Goal: Task Accomplishment & Management: Use online tool/utility

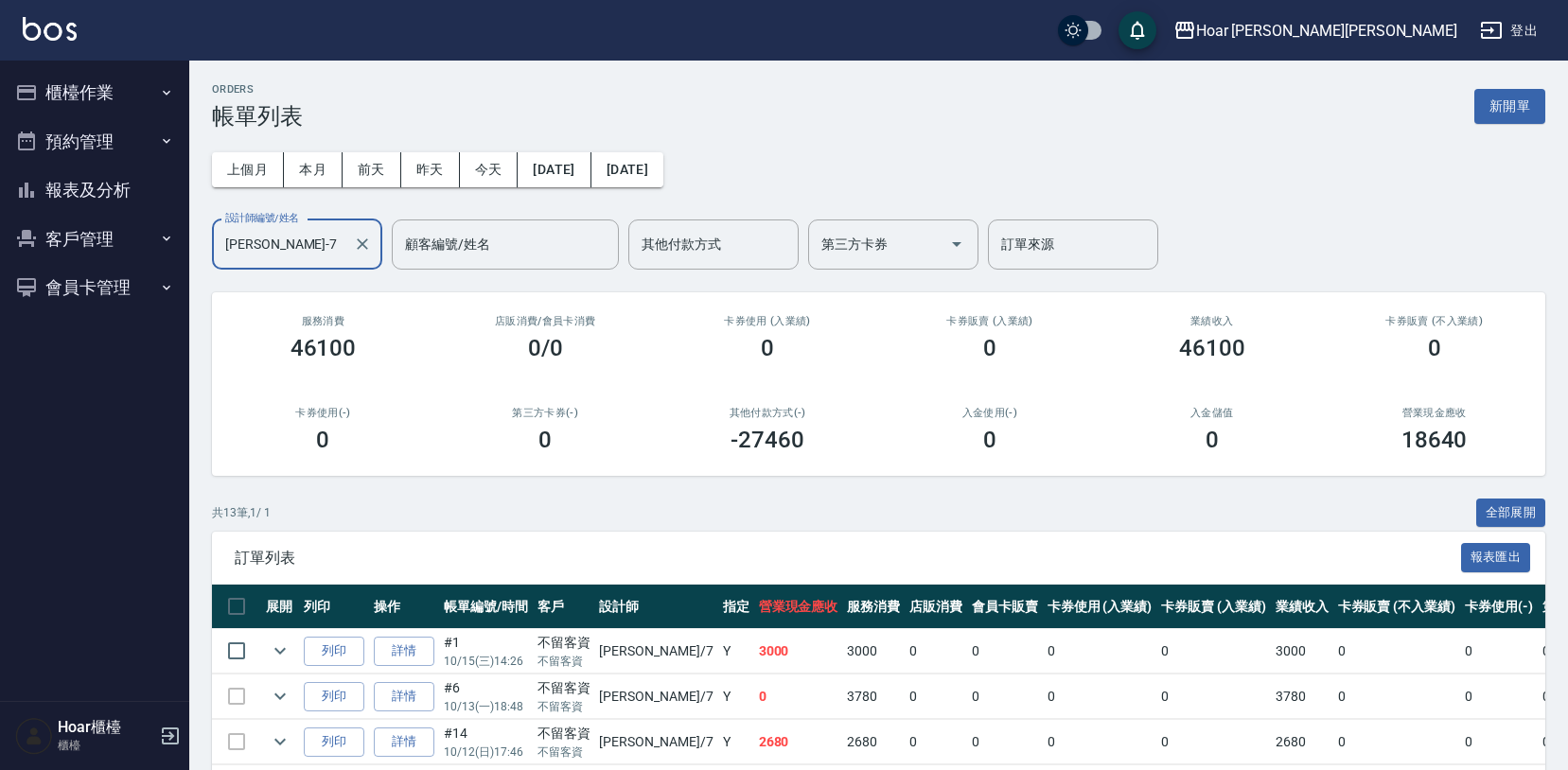
click at [65, 99] on button "櫃檯作業" at bounding box center [94, 92] width 174 height 49
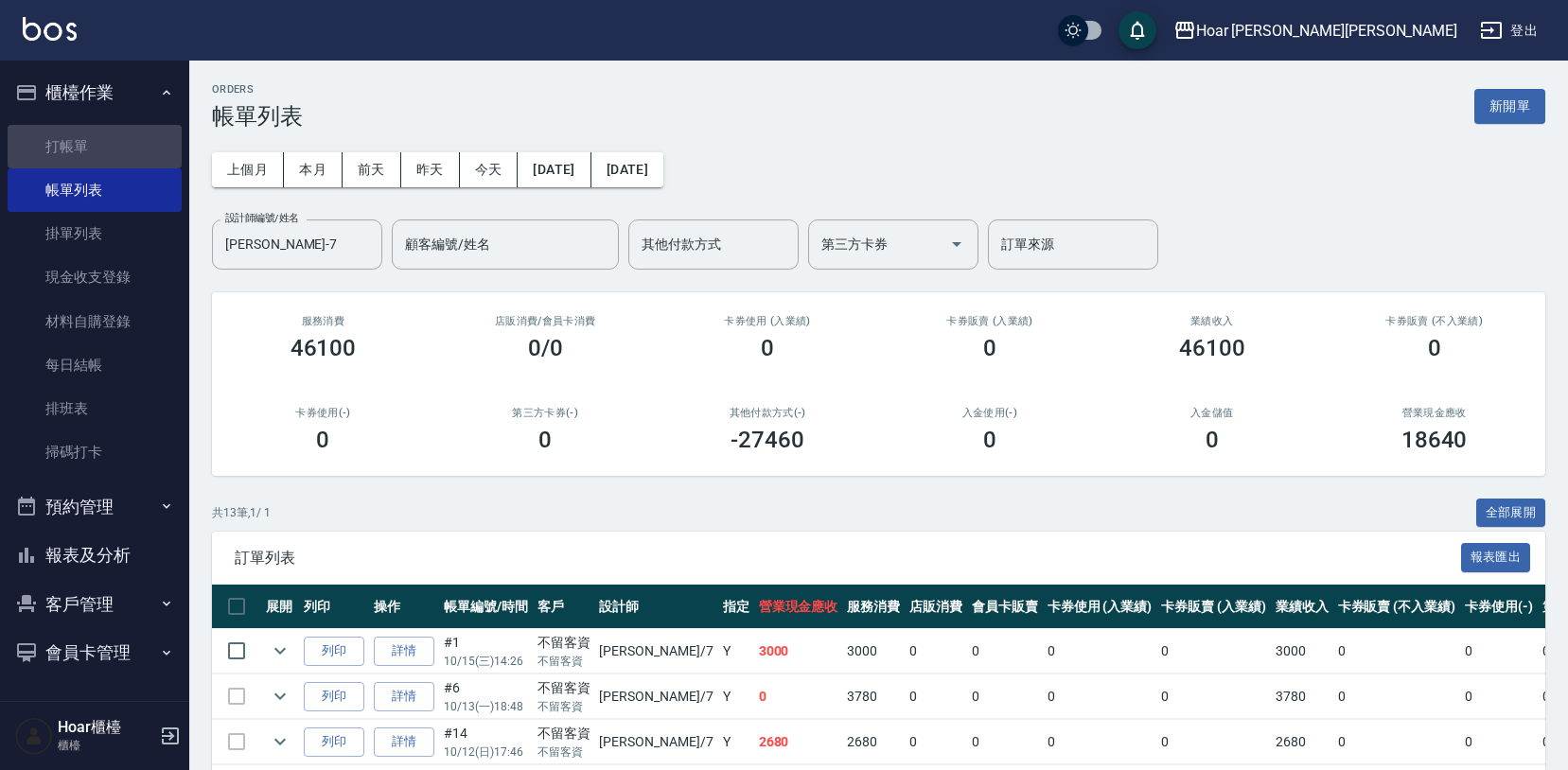
drag, startPoint x: 105, startPoint y: 146, endPoint x: 450, endPoint y: 148, distance: 345.0
click at [110, 146] on link "打帳單" at bounding box center [94, 147] width 174 height 43
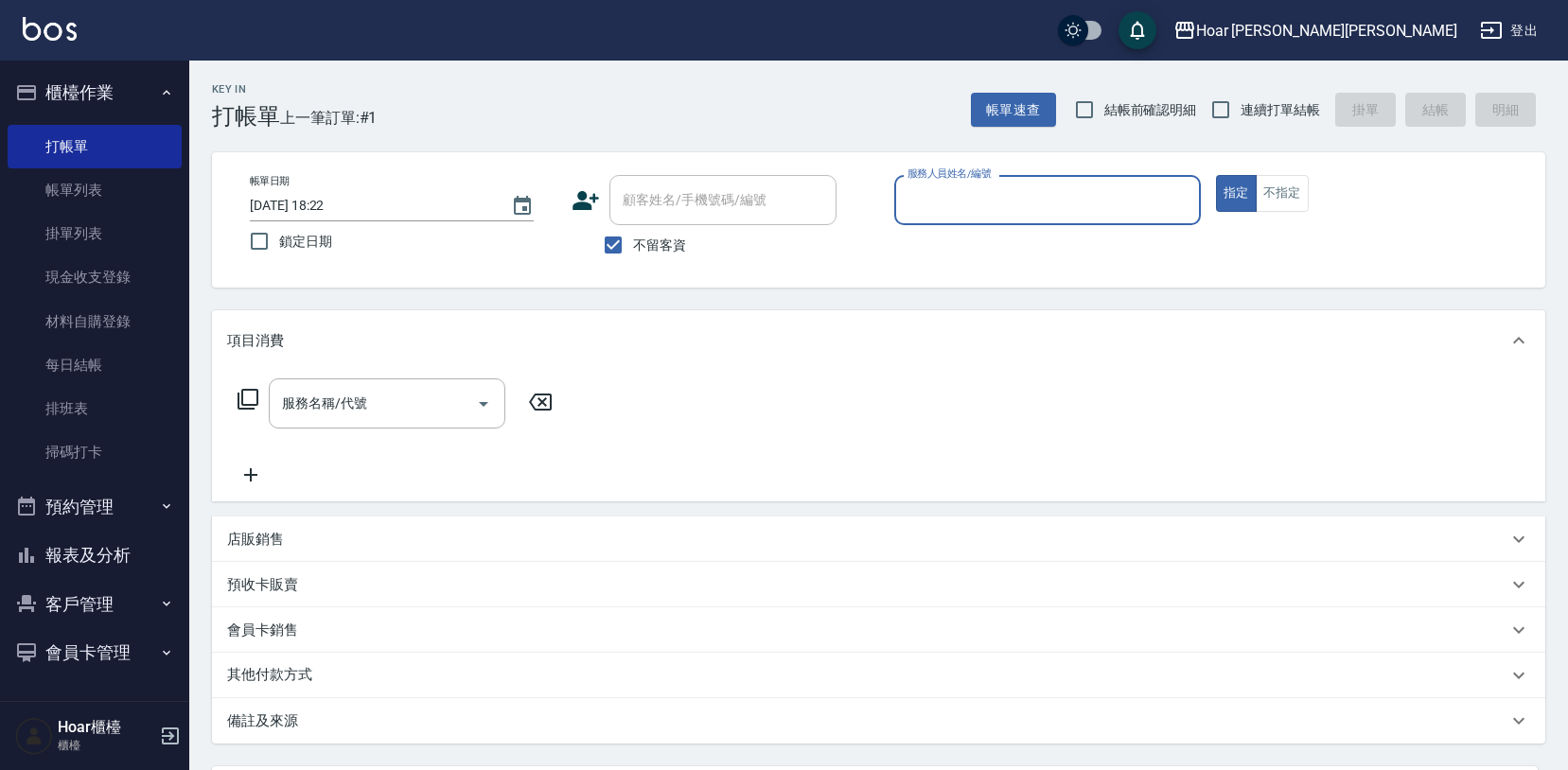
click at [659, 260] on label "不留客資" at bounding box center [639, 245] width 92 height 39
click at [633, 260] on input "不留客資" at bounding box center [613, 245] width 39 height 39
checkbox input "false"
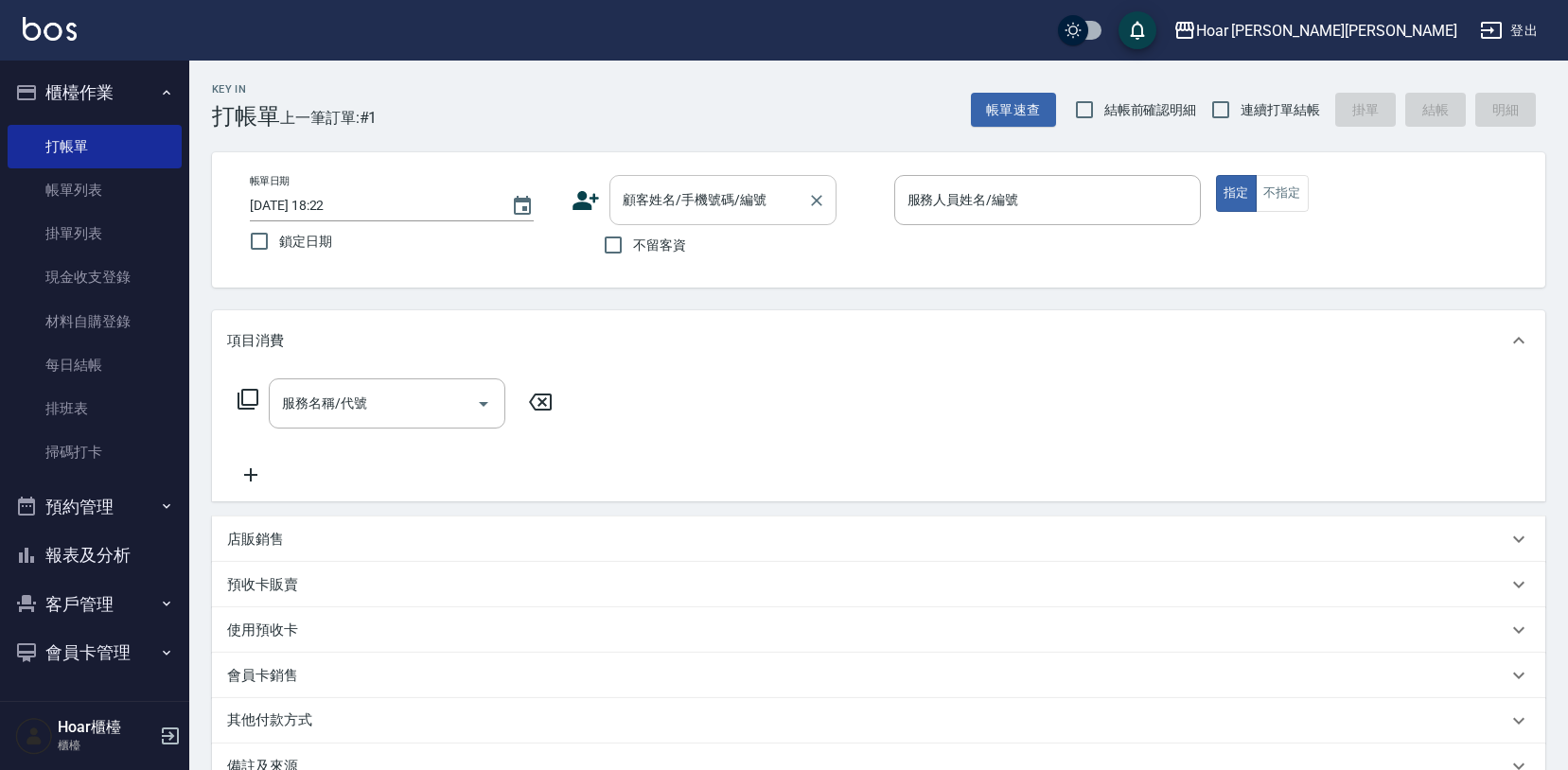
click at [688, 207] on input "顧客姓名/手機號碼/編號" at bounding box center [708, 201] width 182 height 33
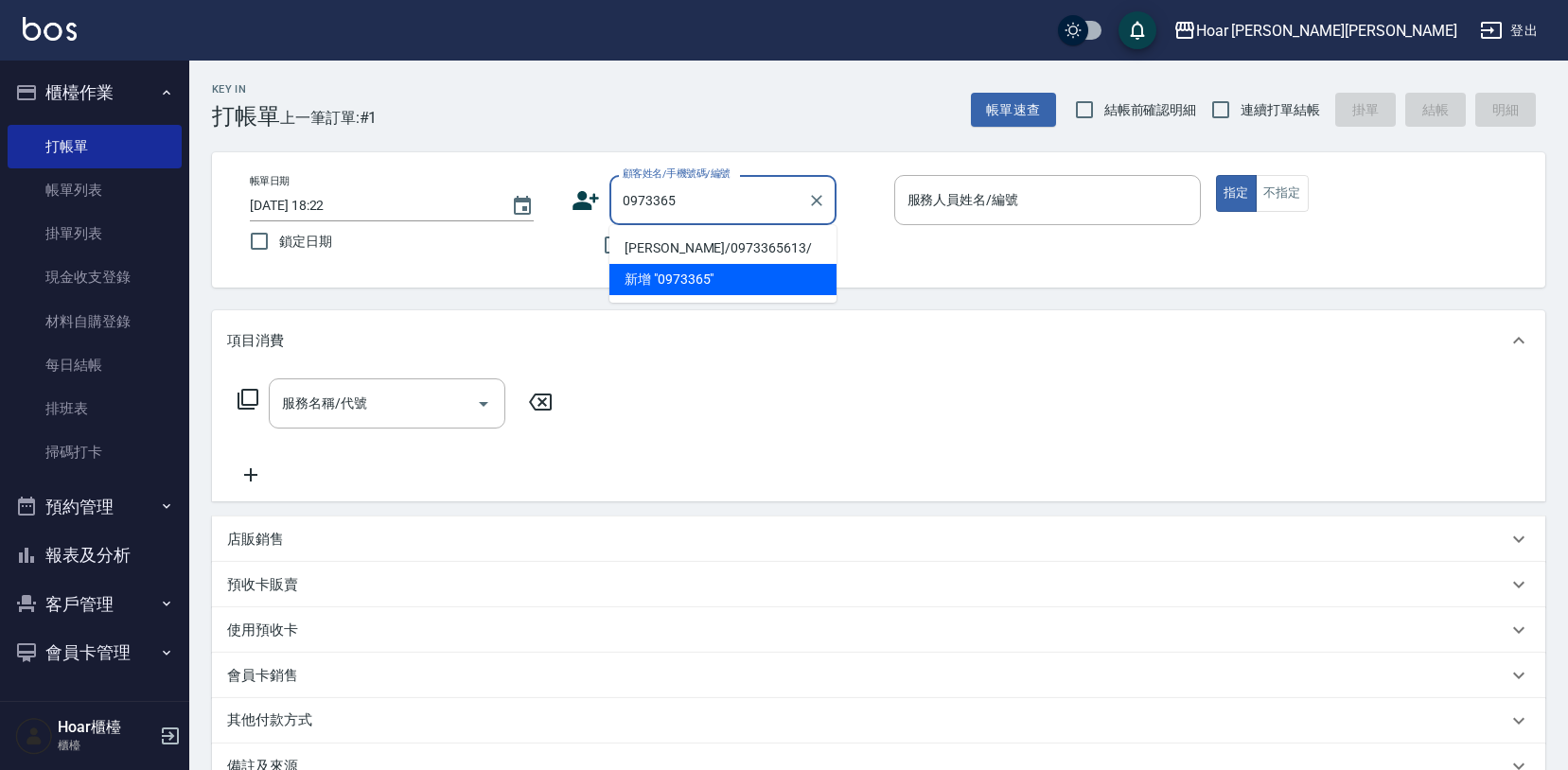
click at [683, 244] on li "[PERSON_NAME]/0973365613/" at bounding box center [722, 249] width 227 height 31
type input "[PERSON_NAME]/0973365613/"
type input "[PERSON_NAME]-1"
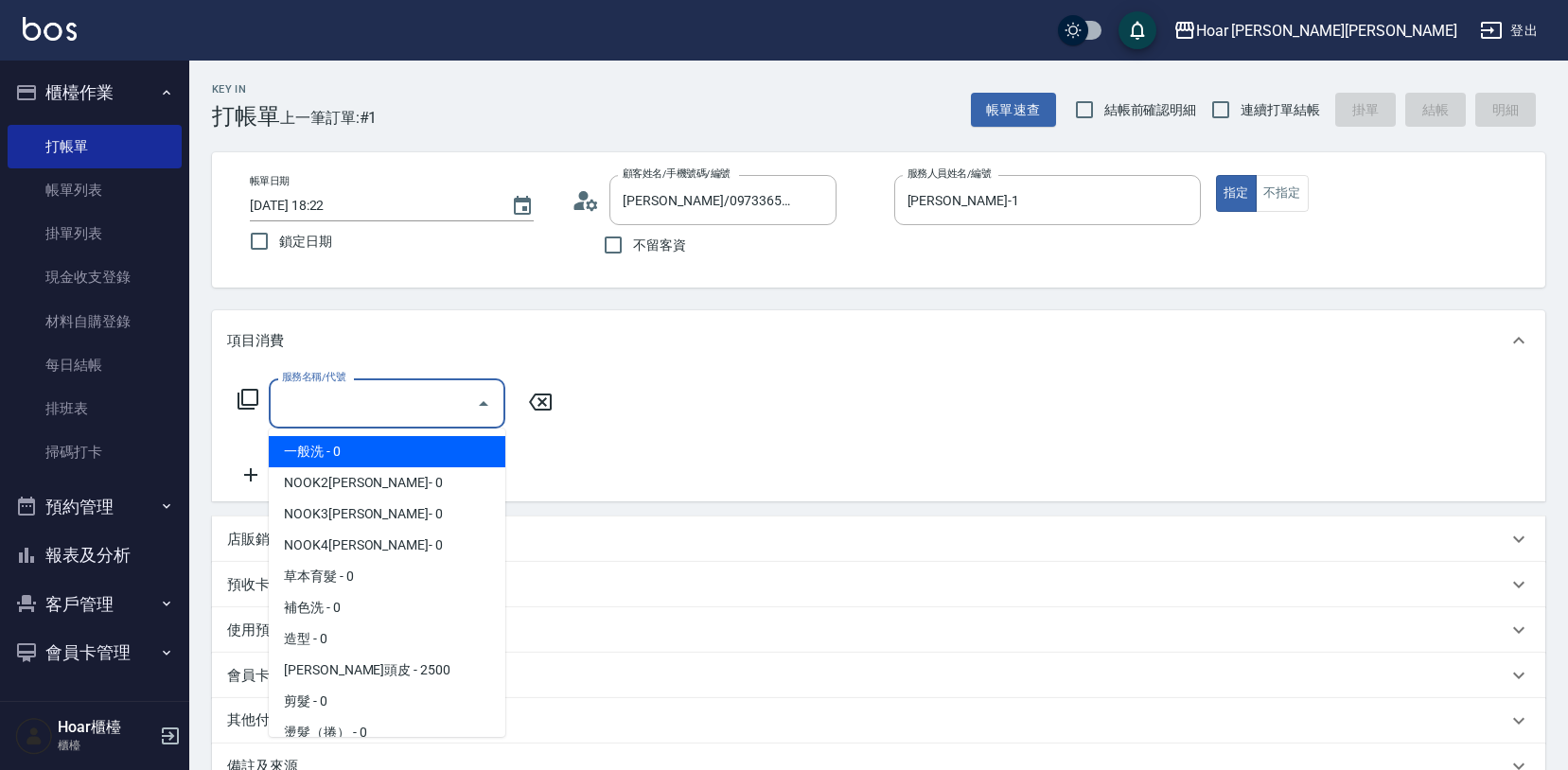
click at [363, 411] on input "服務名稱/代號" at bounding box center [373, 403] width 191 height 33
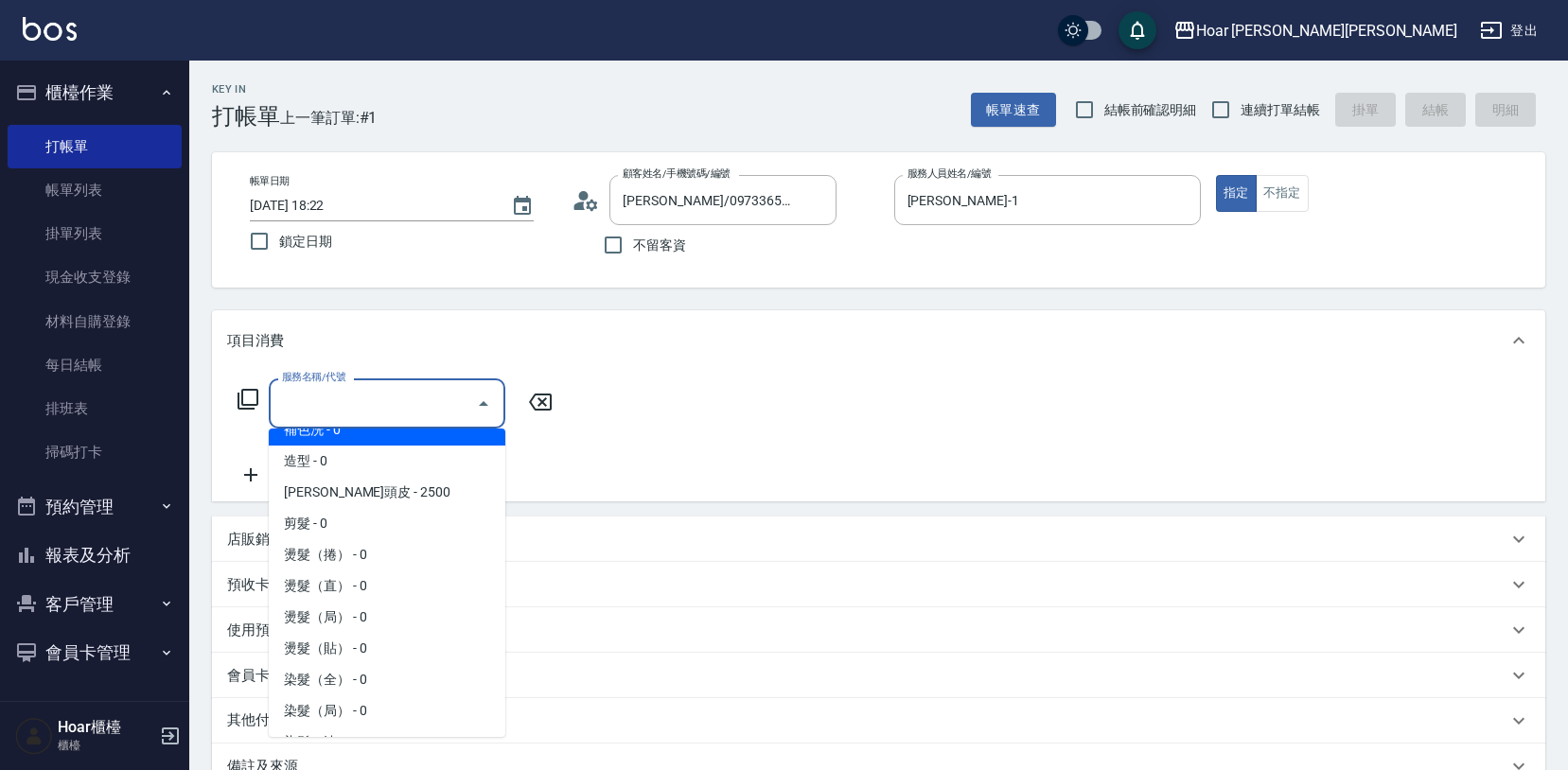
scroll to position [184, 0]
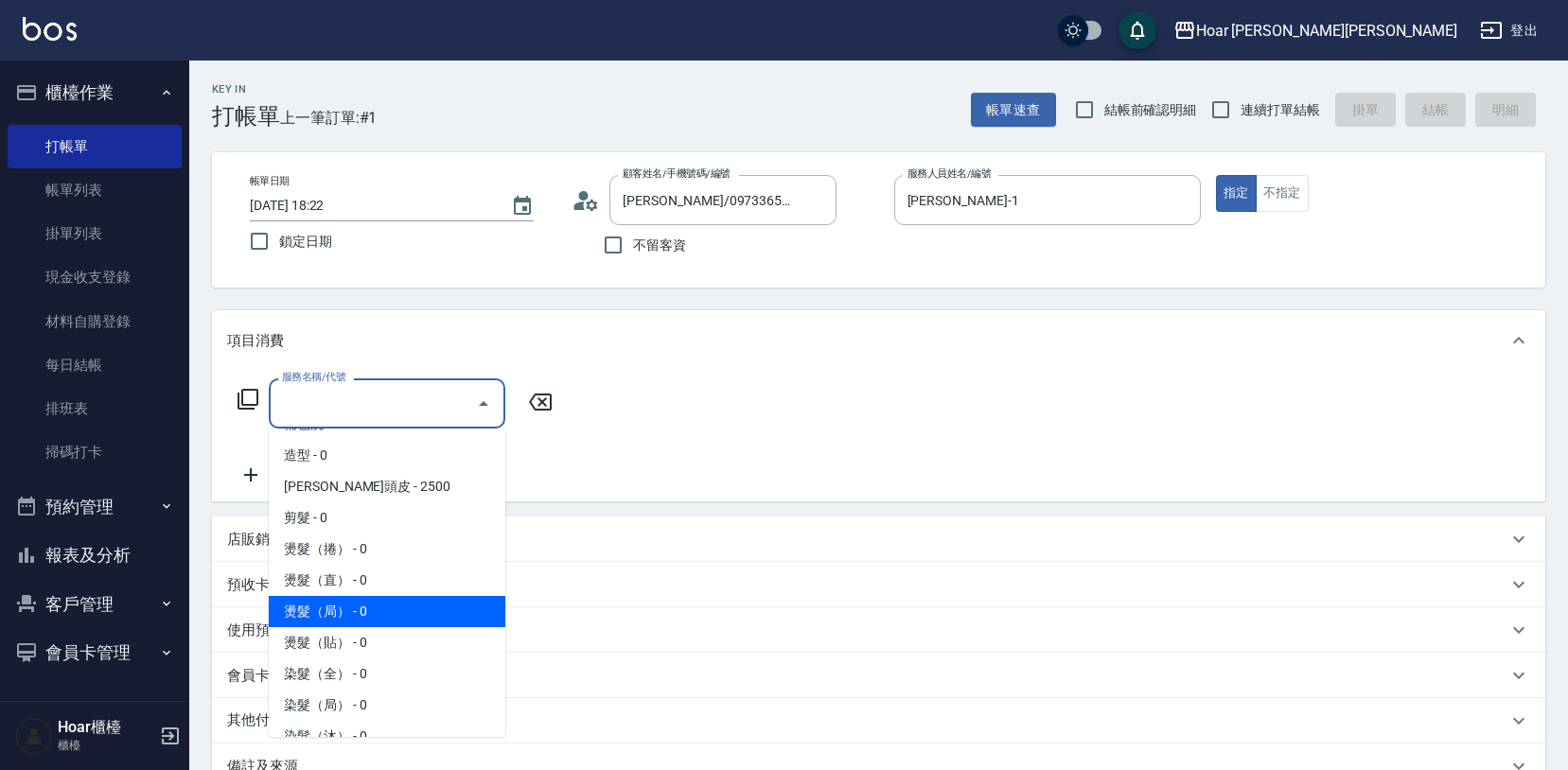
click at [369, 611] on span "燙髮（局） - 0" at bounding box center [387, 612] width 236 height 31
type input "燙髮（局）(303)"
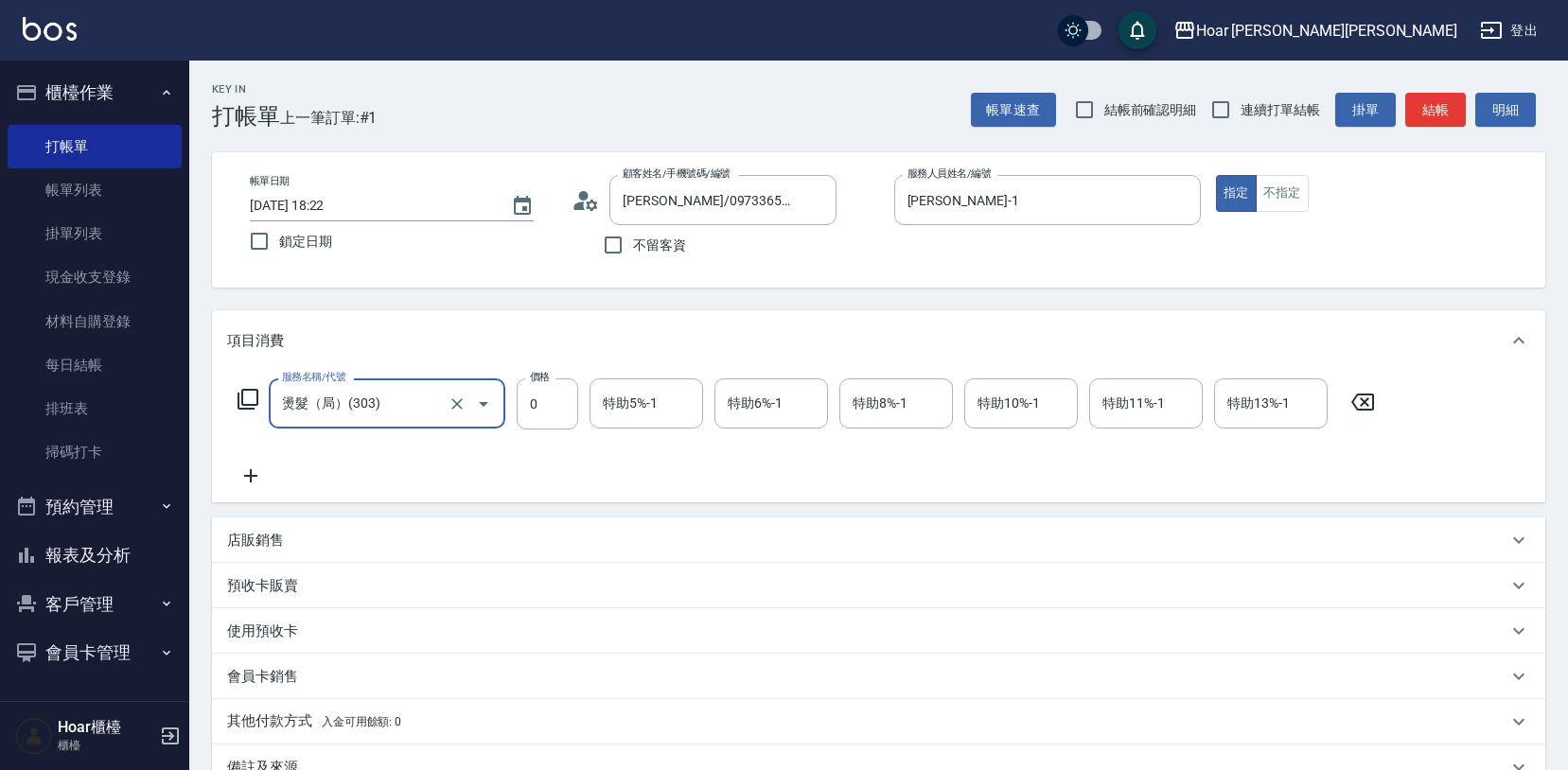
click at [255, 473] on icon at bounding box center [251, 475] width 47 height 23
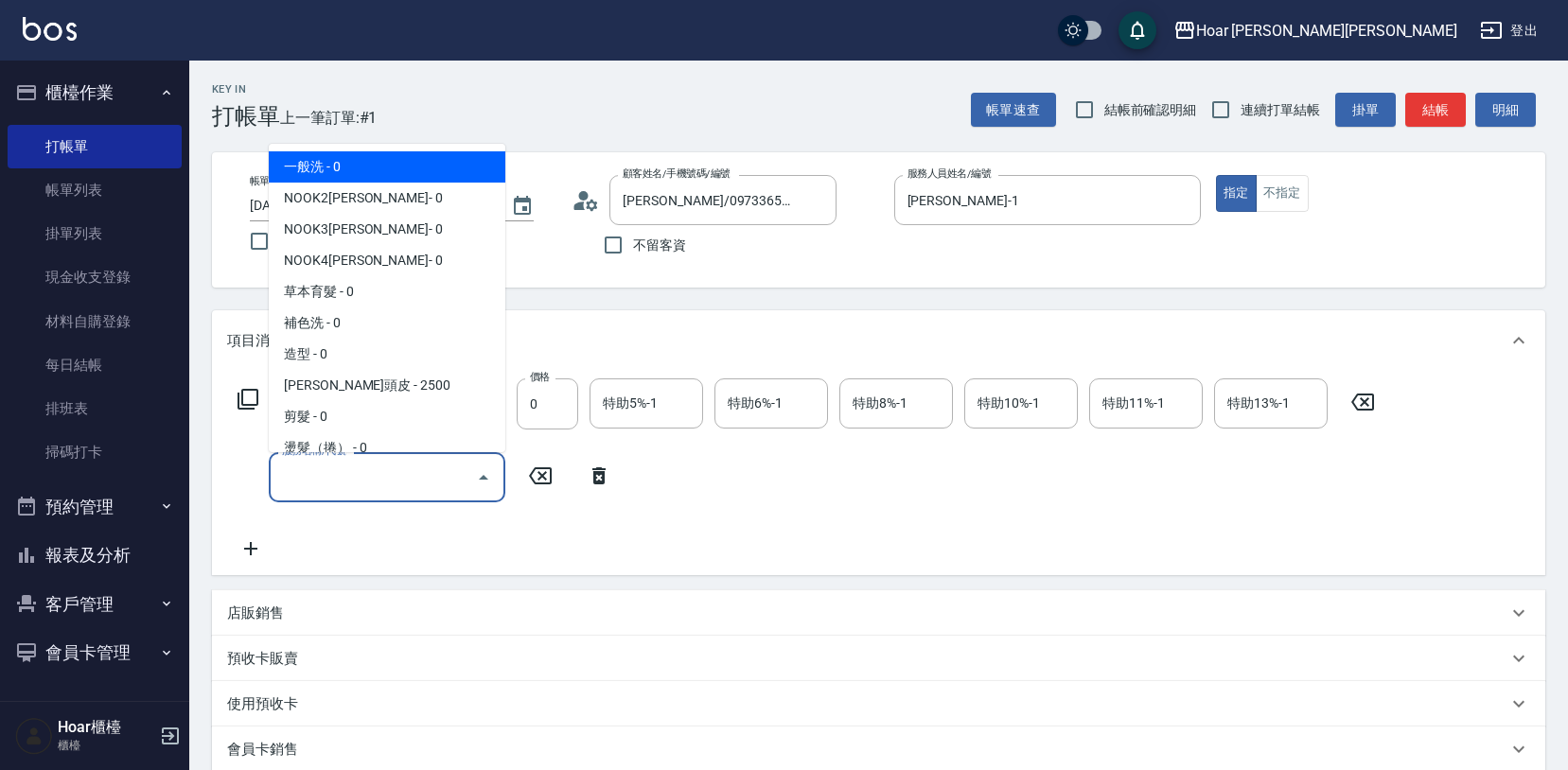
click at [315, 469] on input "服務名稱/代號" at bounding box center [373, 477] width 191 height 33
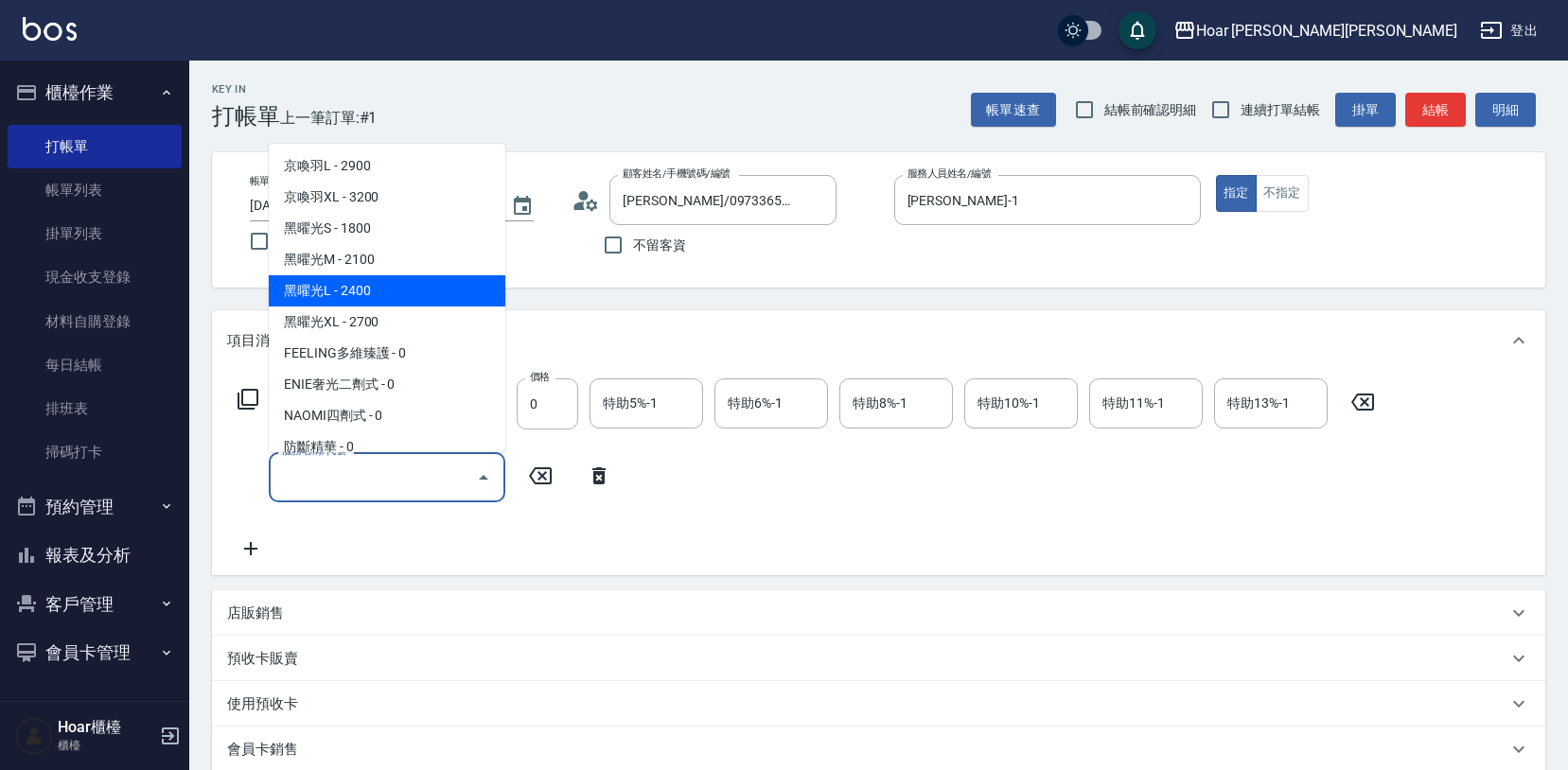
scroll to position [720, 0]
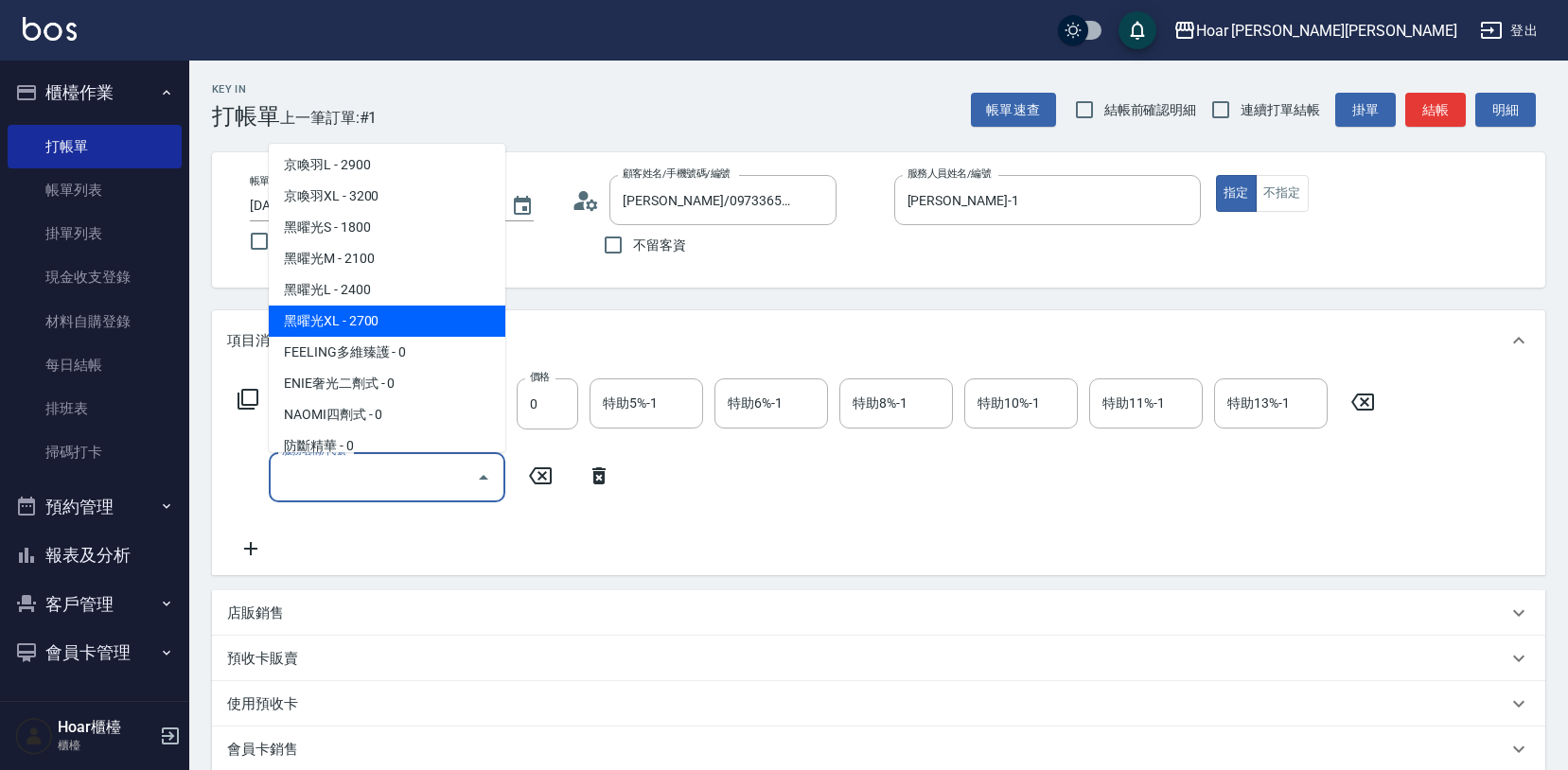
click at [376, 330] on span "黑曜光XL - 2700" at bounding box center [387, 322] width 236 height 31
type input "黑曜光XL(608)"
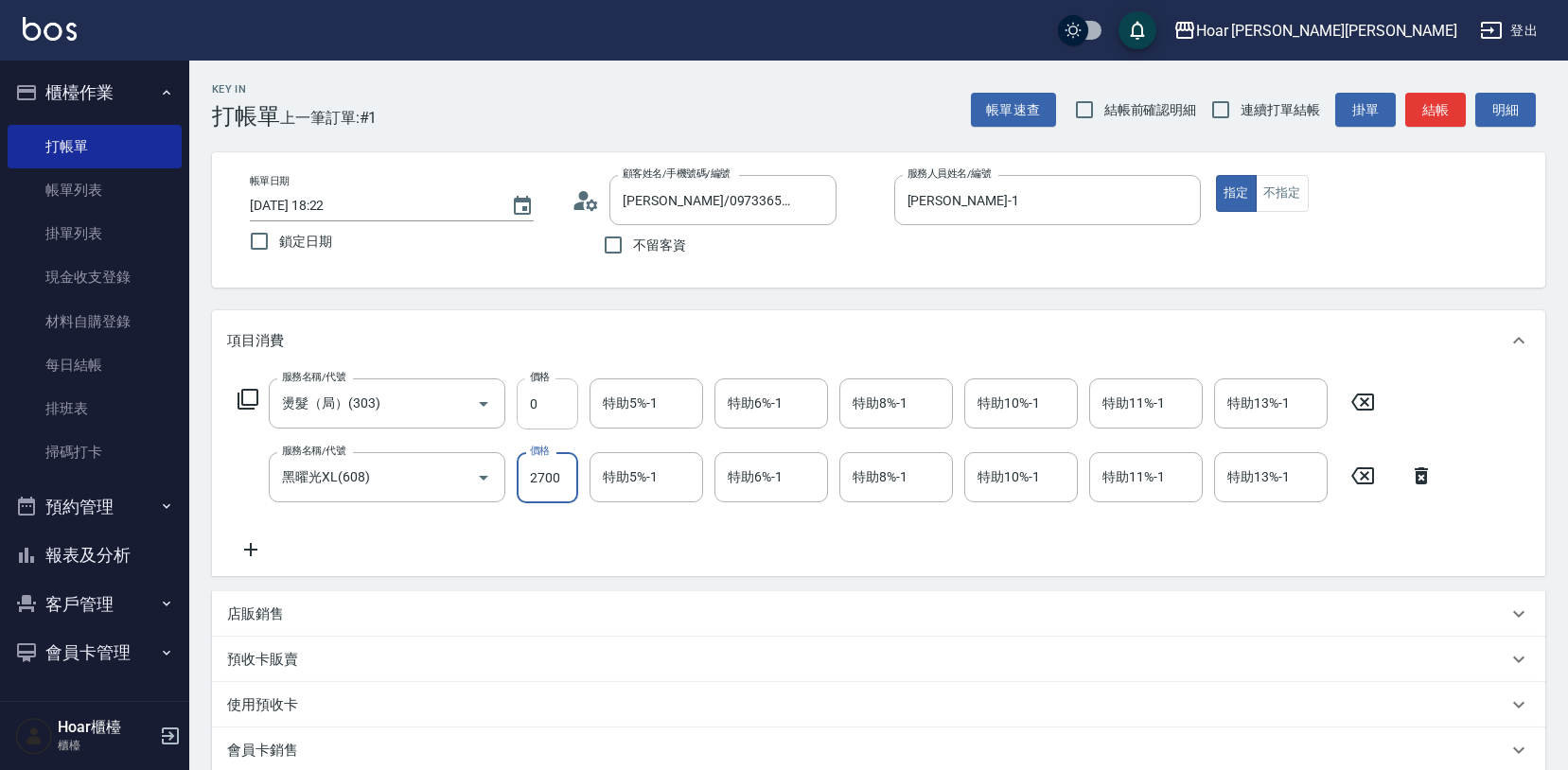
click at [557, 413] on input "0" at bounding box center [547, 404] width 62 height 51
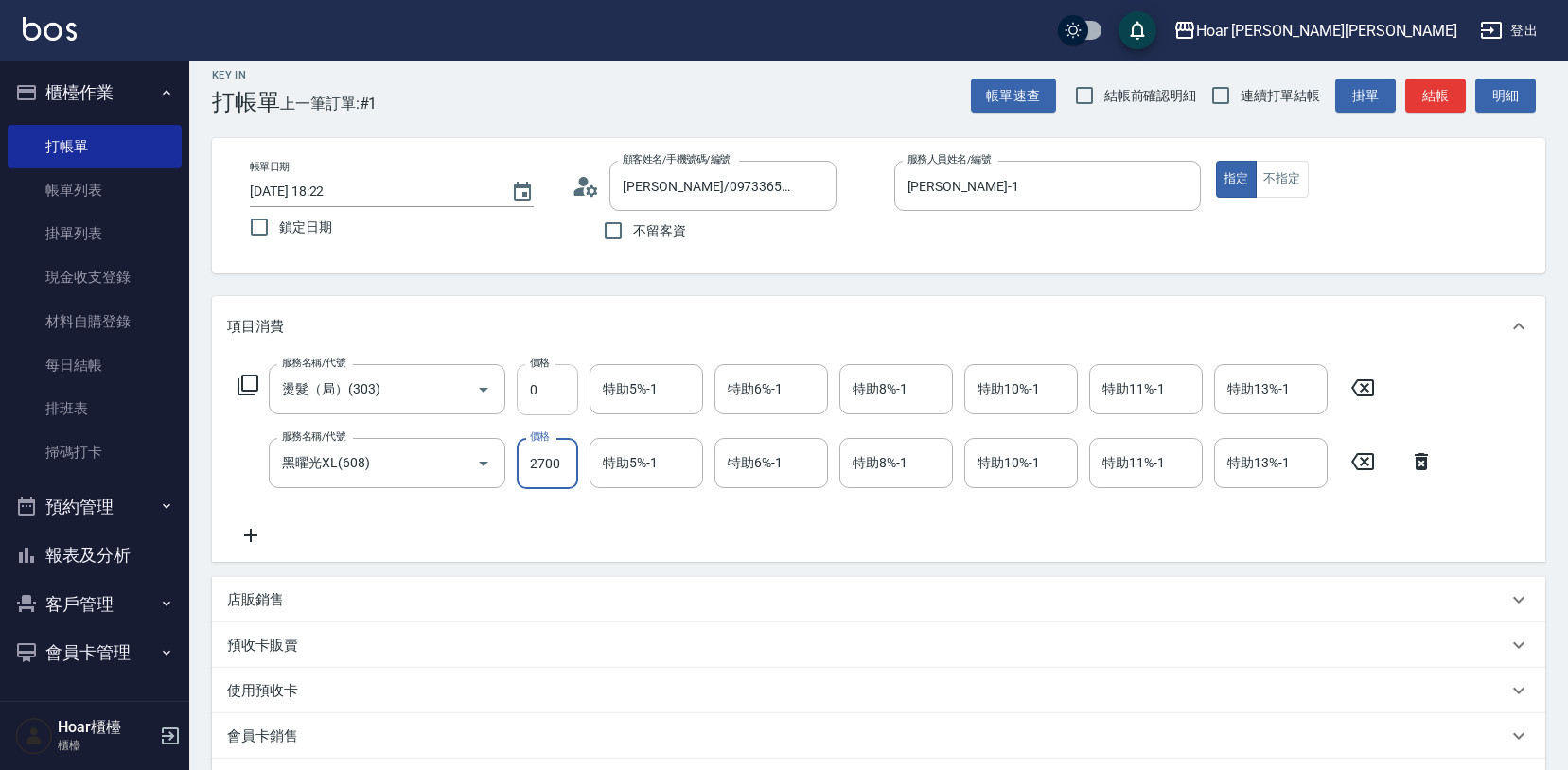
scroll to position [16, 0]
click at [563, 407] on input "0" at bounding box center [547, 387] width 62 height 51
type input "1500"
click at [557, 520] on div "服務名稱/代號 燙髮（局）(303) 服務名稱/代號 價格 1500 價格 特助5%-1 特助5%-1 特助6%-1 特助6%-1 特助8%-1 特助8%-1…" at bounding box center [836, 453] width 1218 height 183
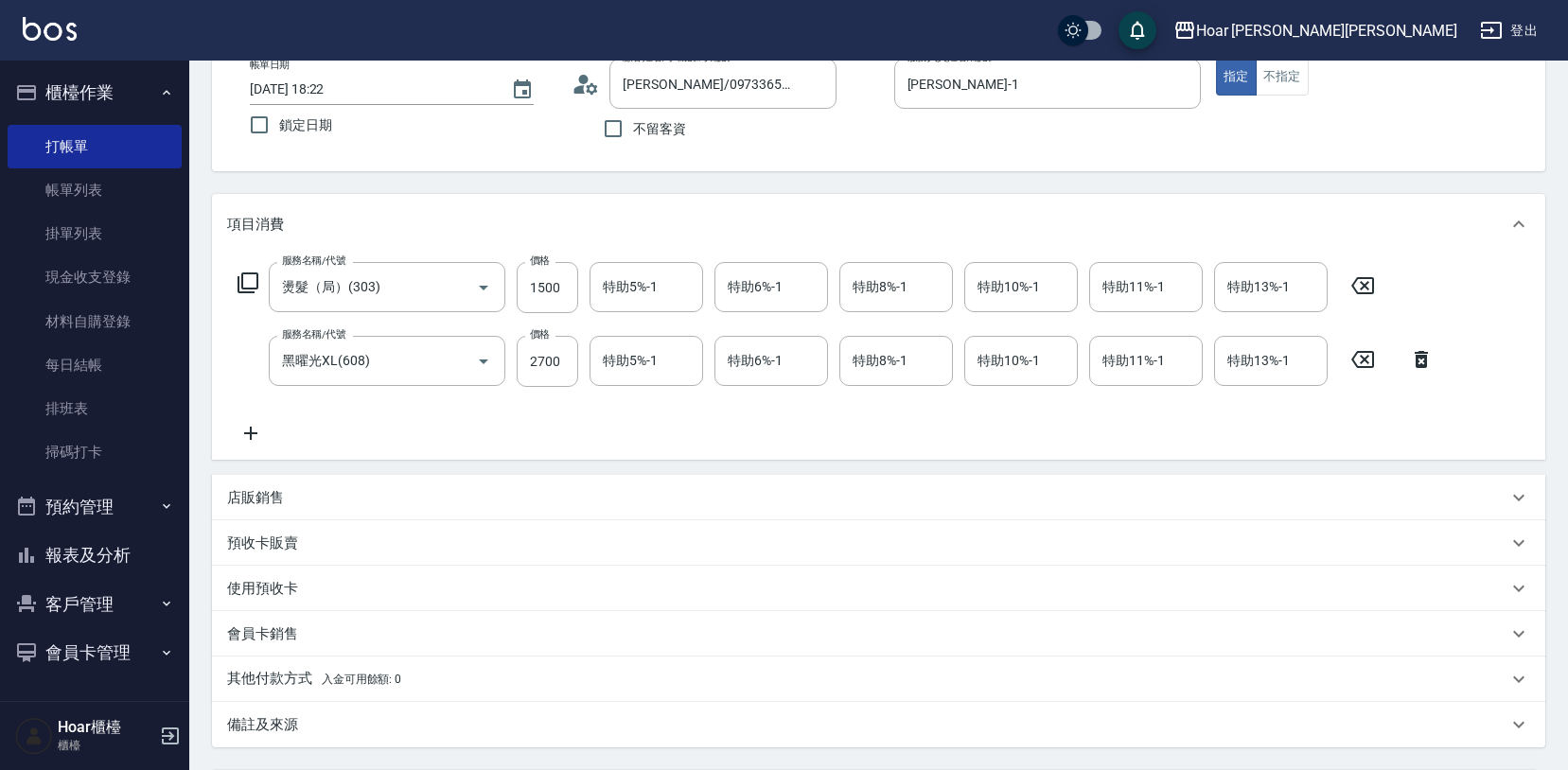
scroll to position [163, 0]
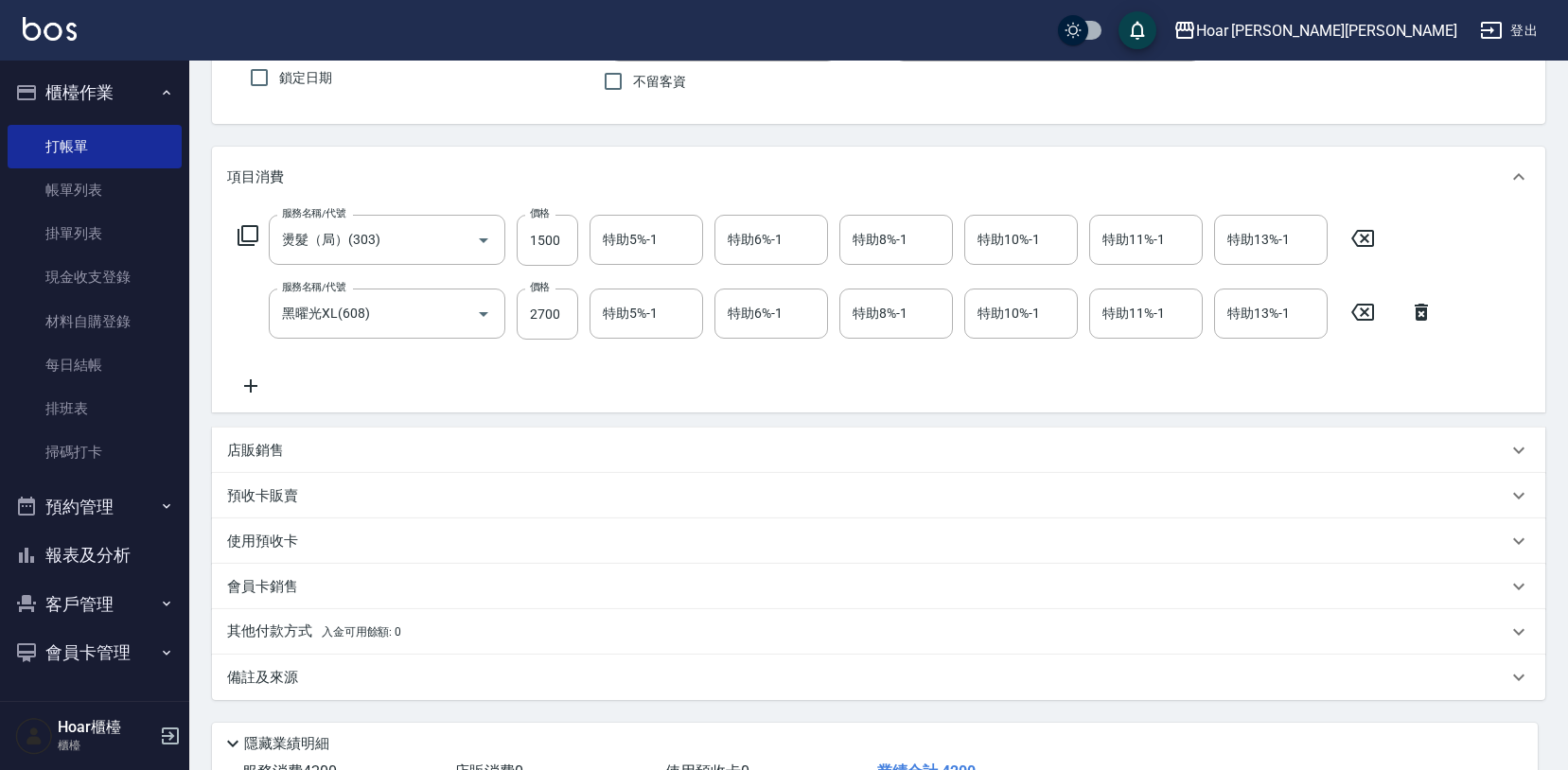
click at [272, 445] on p "店販銷售" at bounding box center [256, 450] width 57 height 20
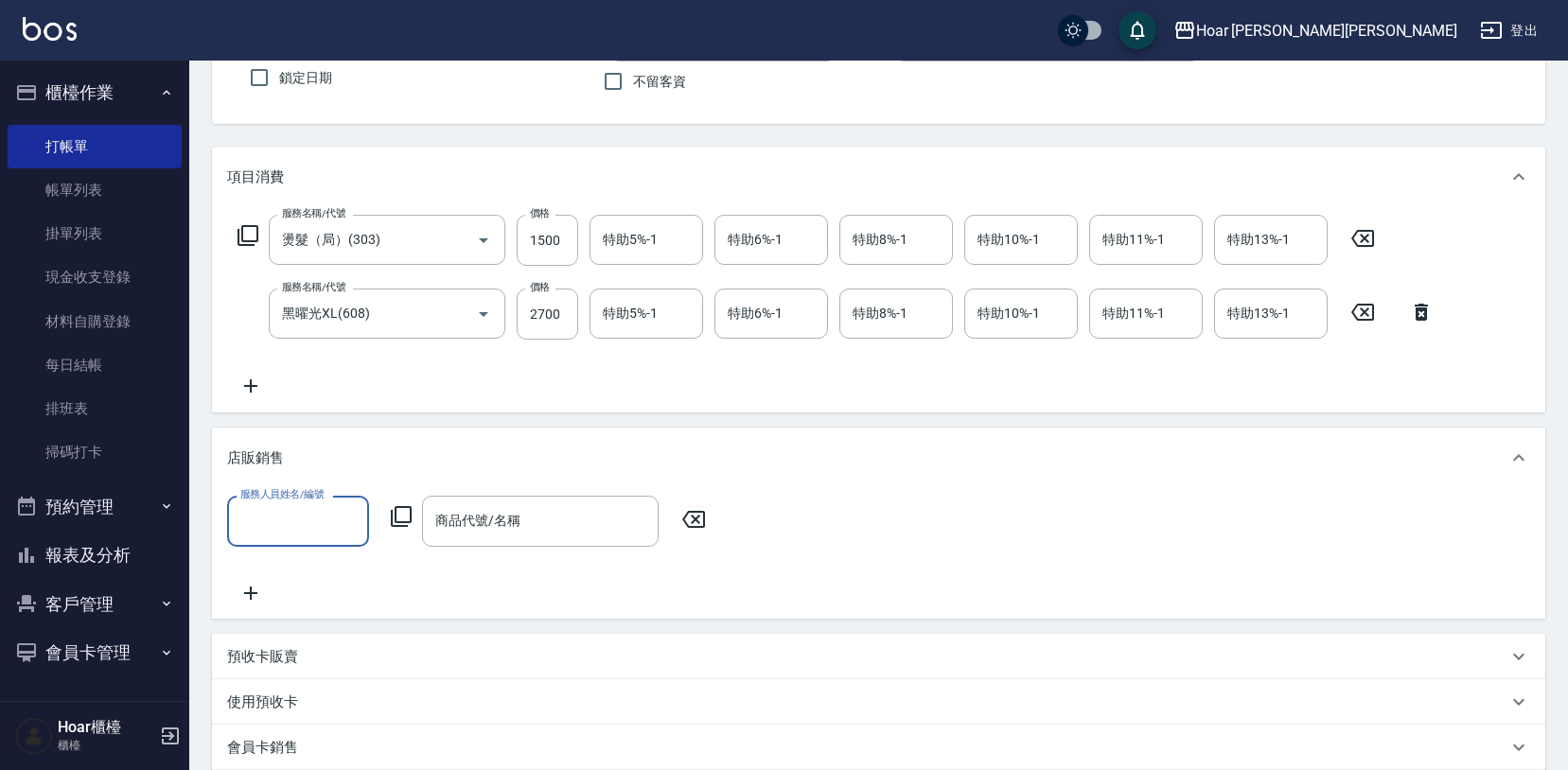
scroll to position [0, 0]
click at [288, 510] on input "服務人員姓名/編號" at bounding box center [297, 521] width 125 height 33
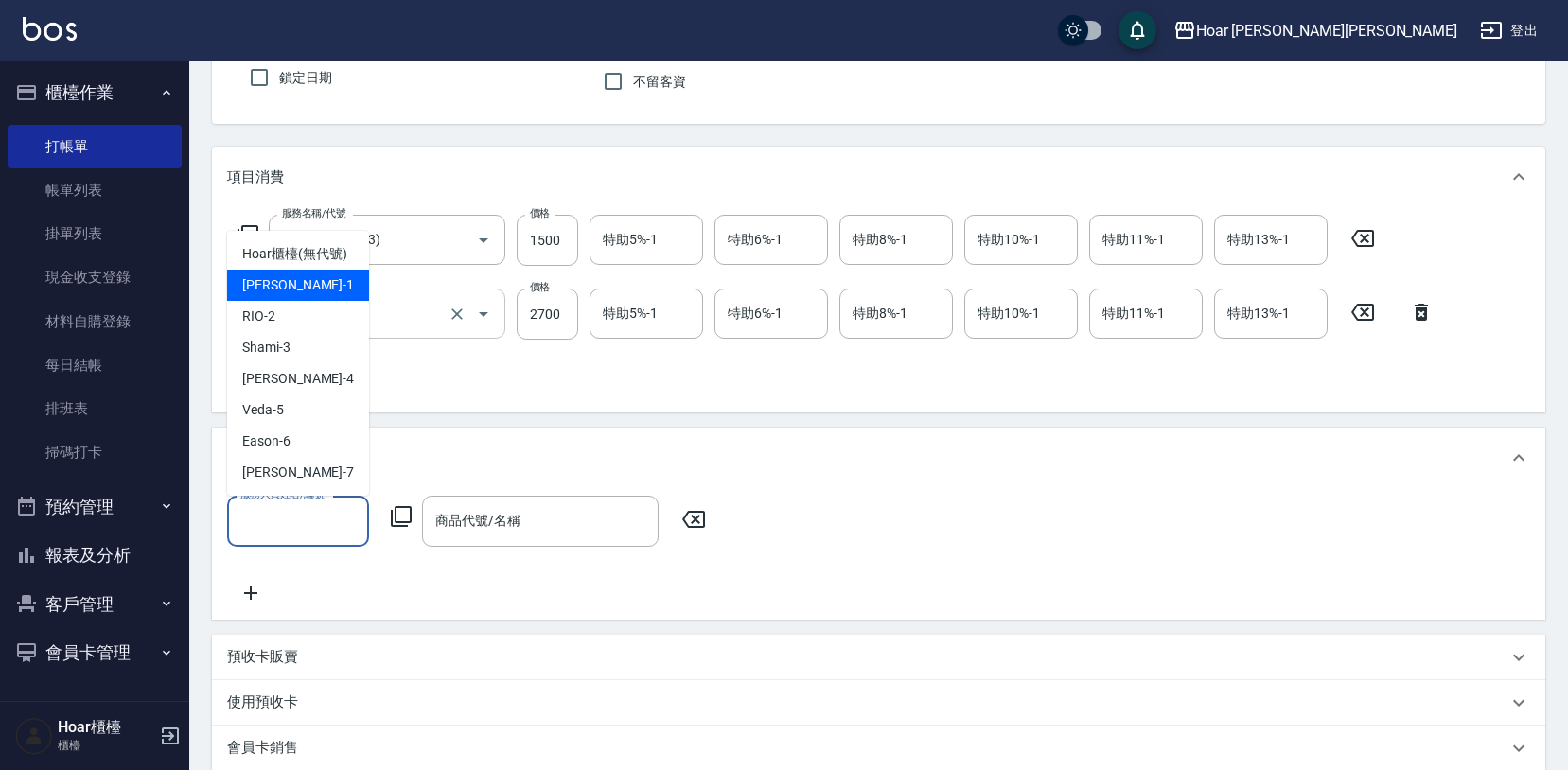
drag, startPoint x: 288, startPoint y: 284, endPoint x: 322, endPoint y: 315, distance: 46.0
click at [288, 284] on div "[PERSON_NAME] -1" at bounding box center [298, 285] width 142 height 31
type input "[PERSON_NAME]-1"
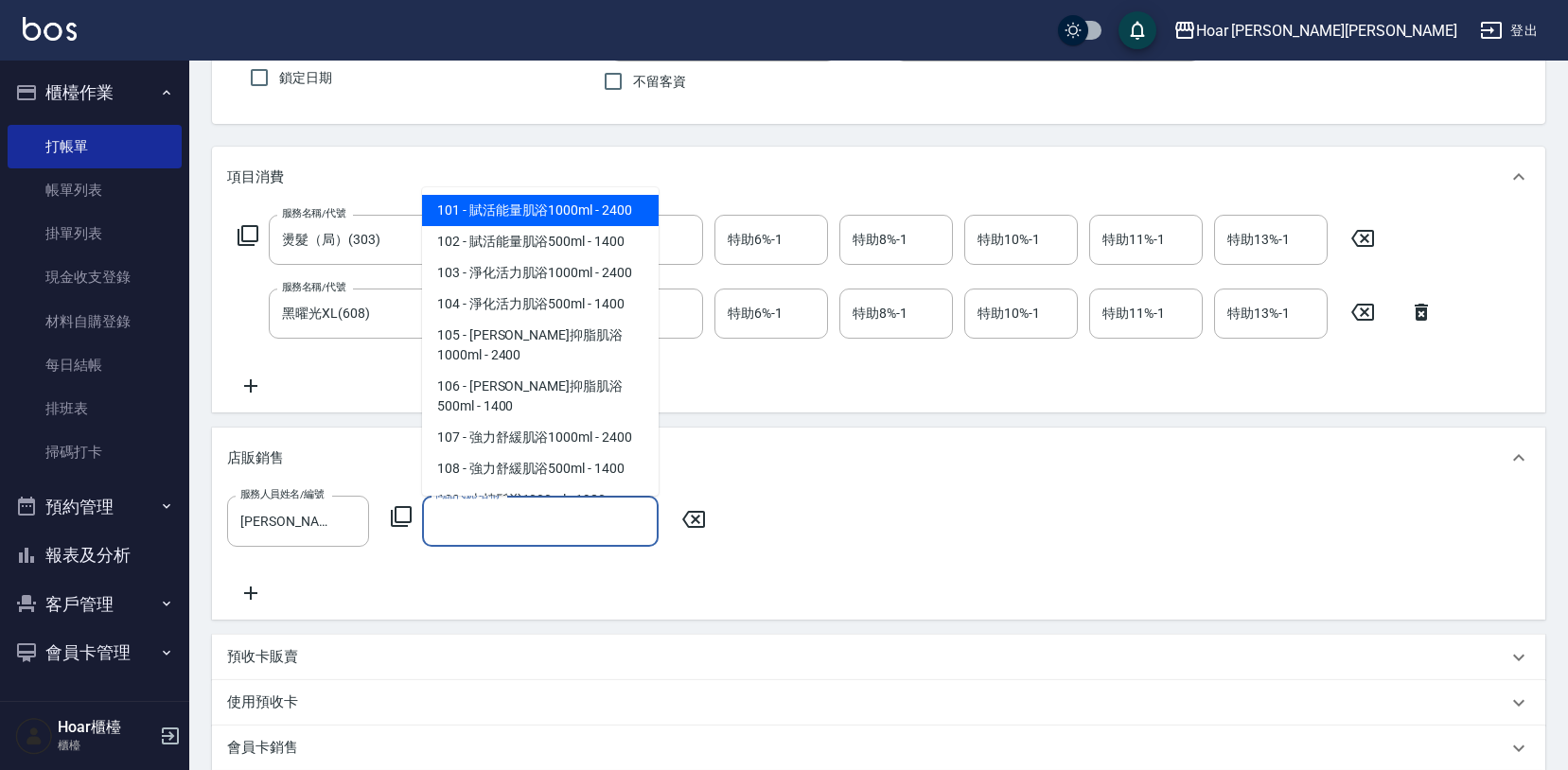
click at [527, 526] on input "商品代號/名稱" at bounding box center [540, 521] width 219 height 33
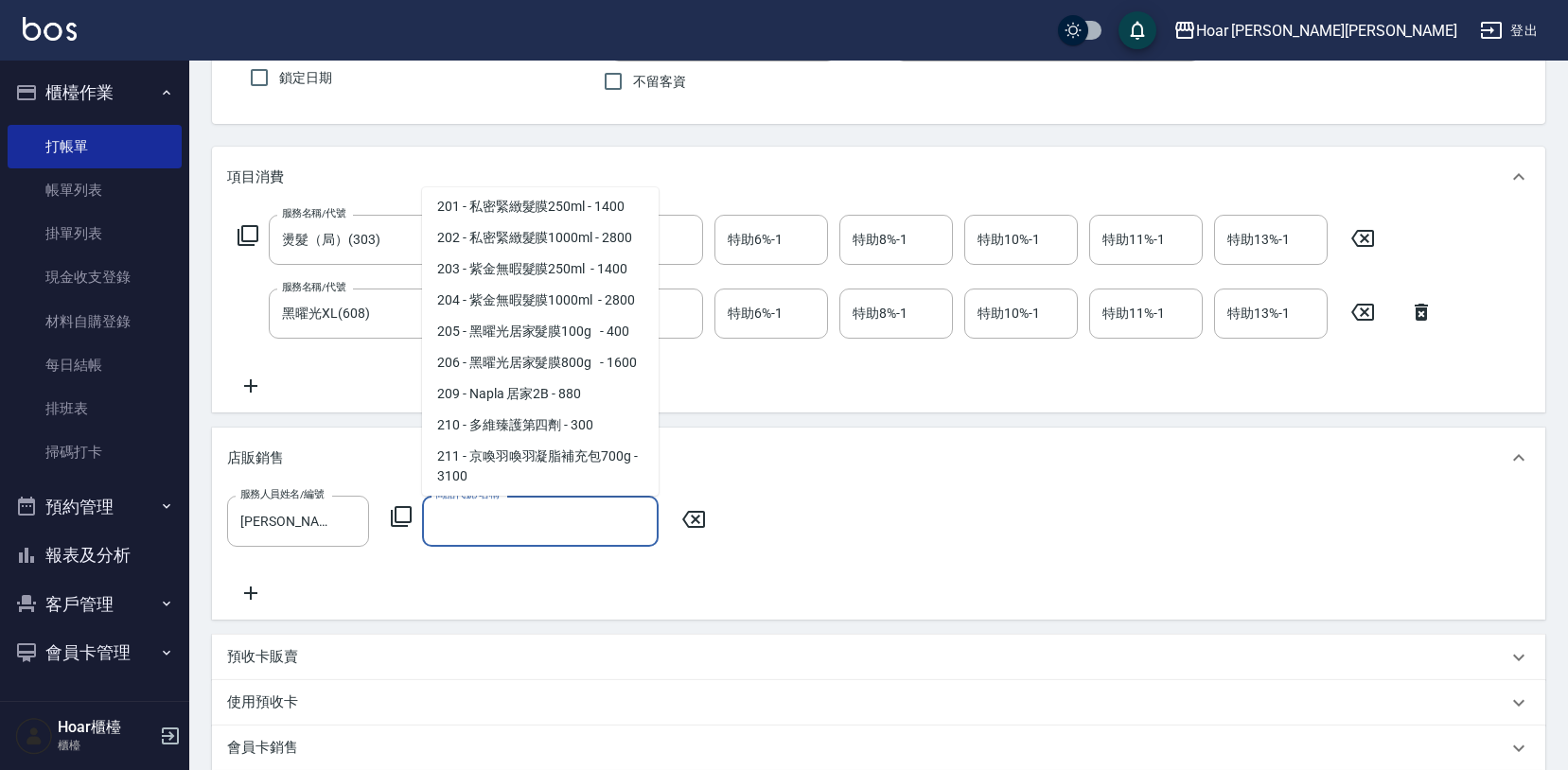
scroll to position [1474, 0]
click at [592, 349] on span "206 - 黑曜光居家髮膜800g - 1600" at bounding box center [540, 365] width 236 height 31
type input "黑曜光居家髮膜800g"
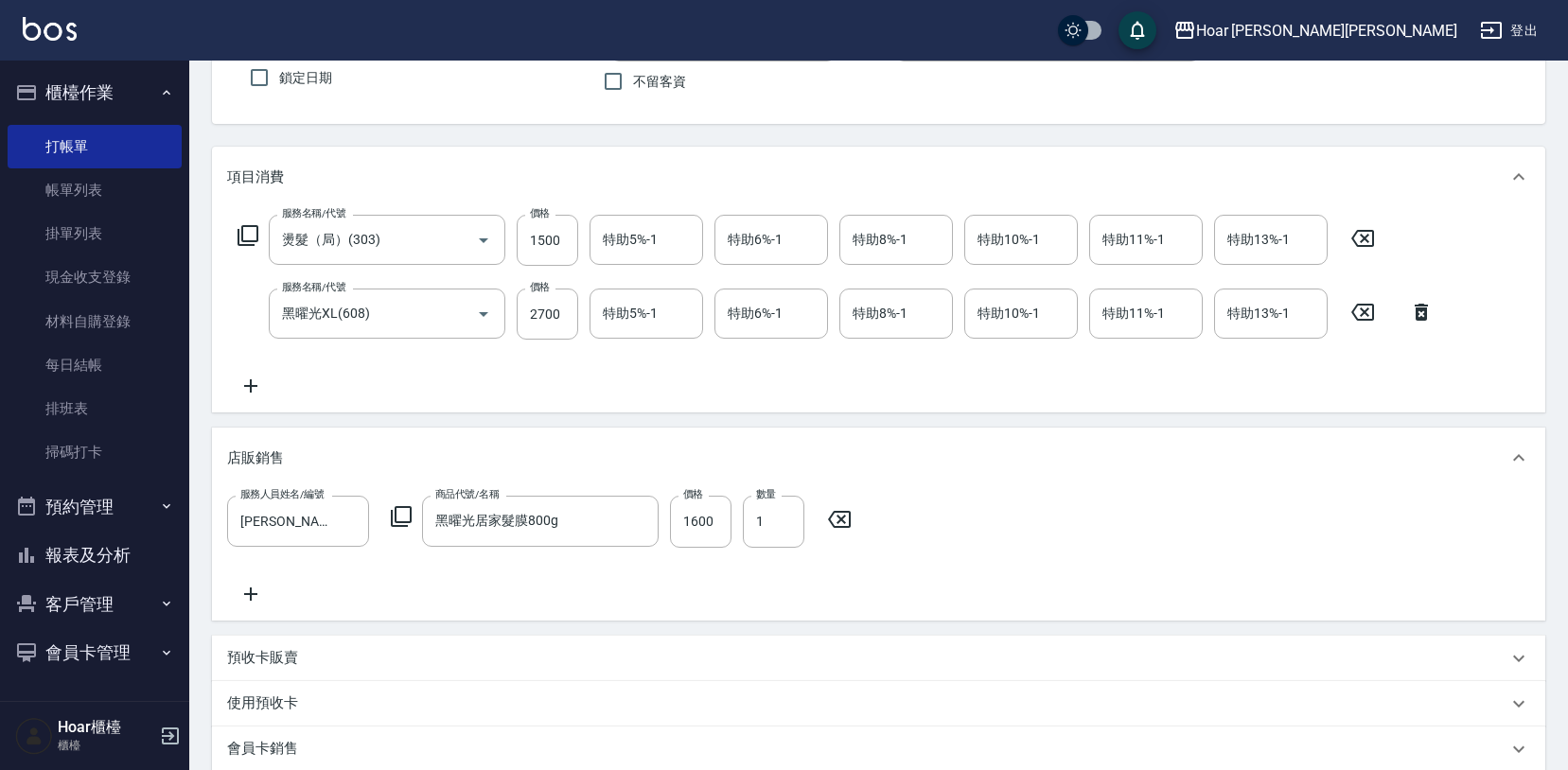
click at [819, 462] on div "店販銷售" at bounding box center [867, 458] width 1280 height 20
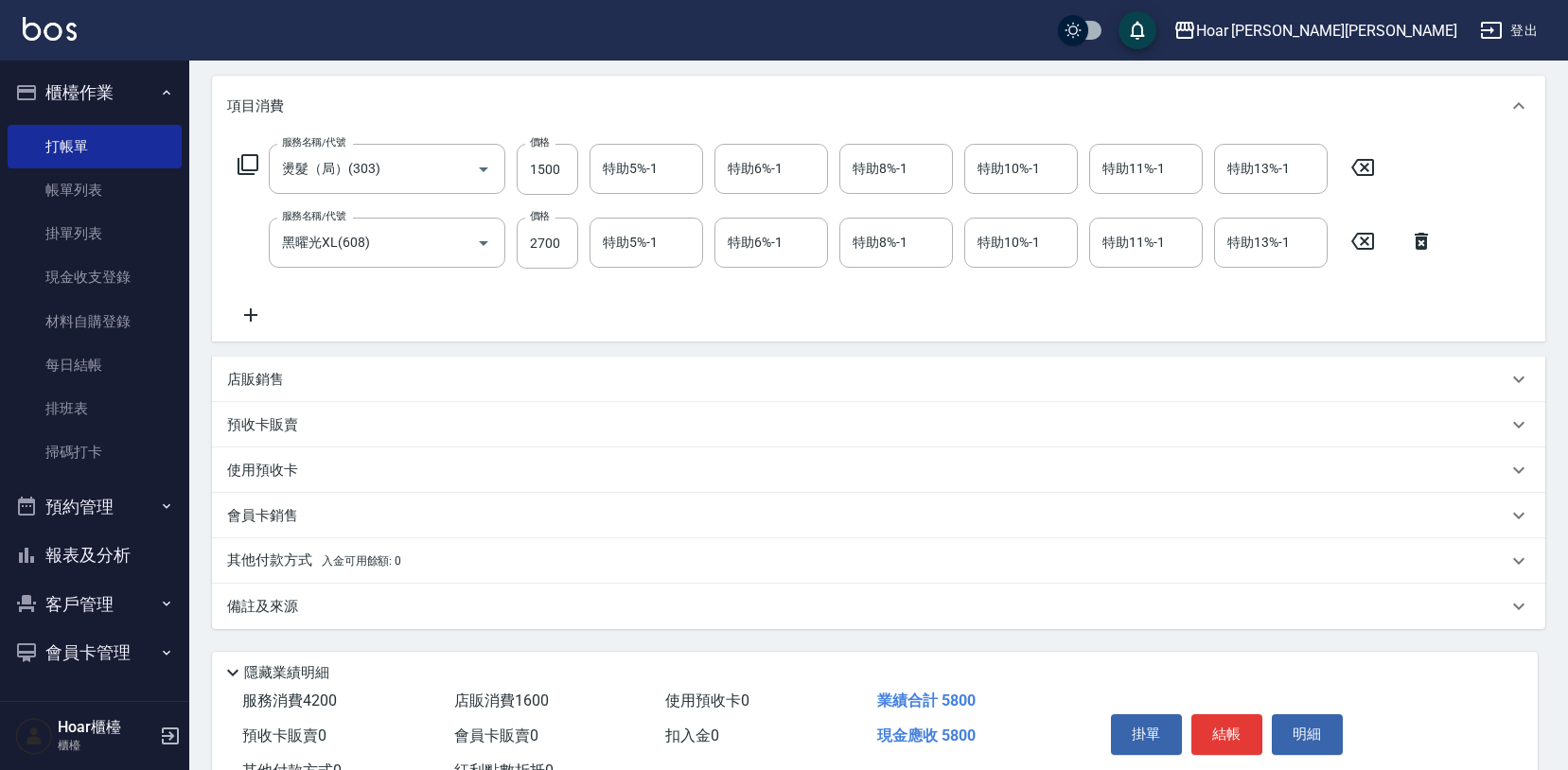
scroll to position [234, 0]
click at [308, 384] on div "店販銷售" at bounding box center [867, 381] width 1280 height 20
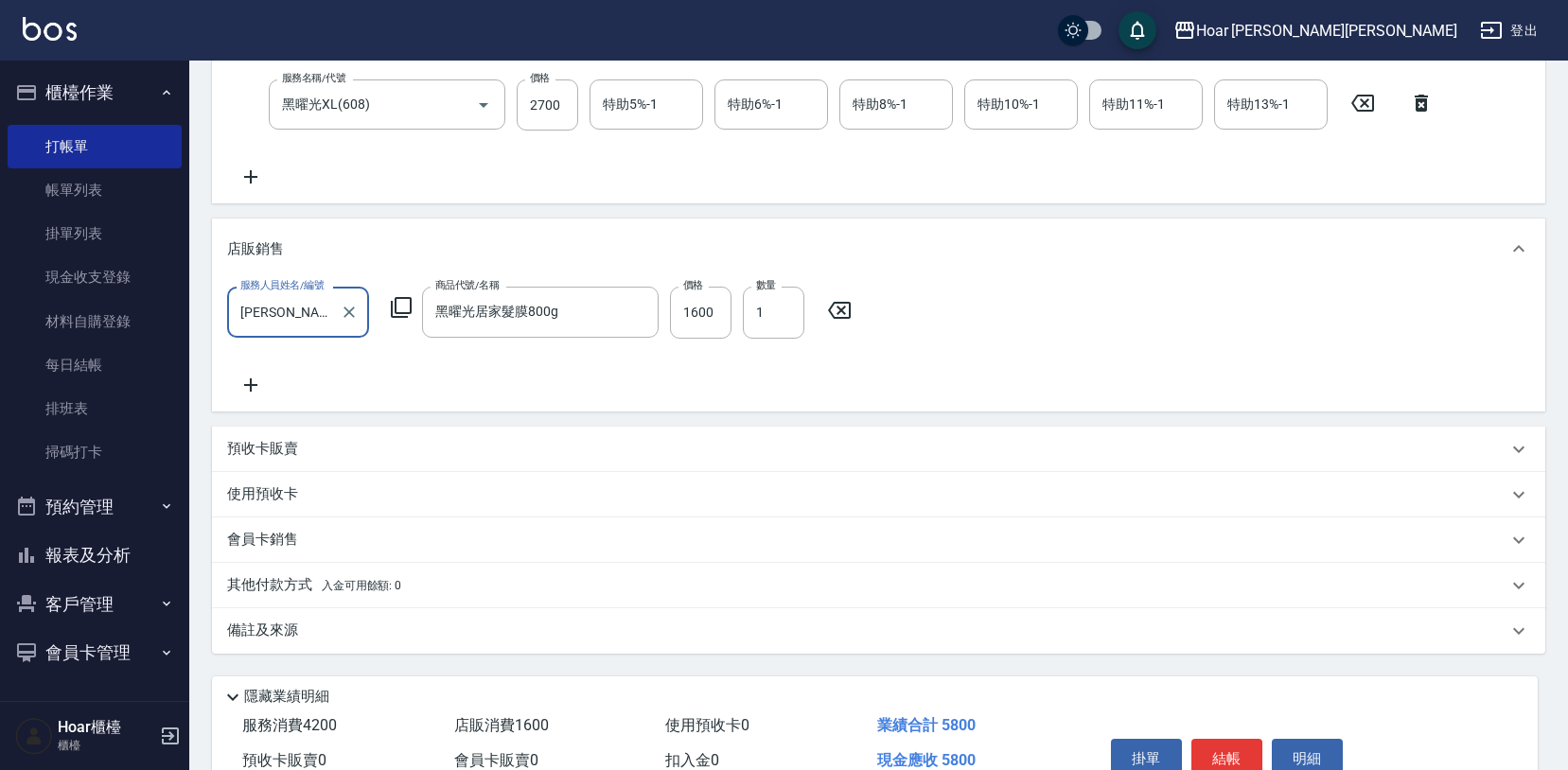
scroll to position [470, 0]
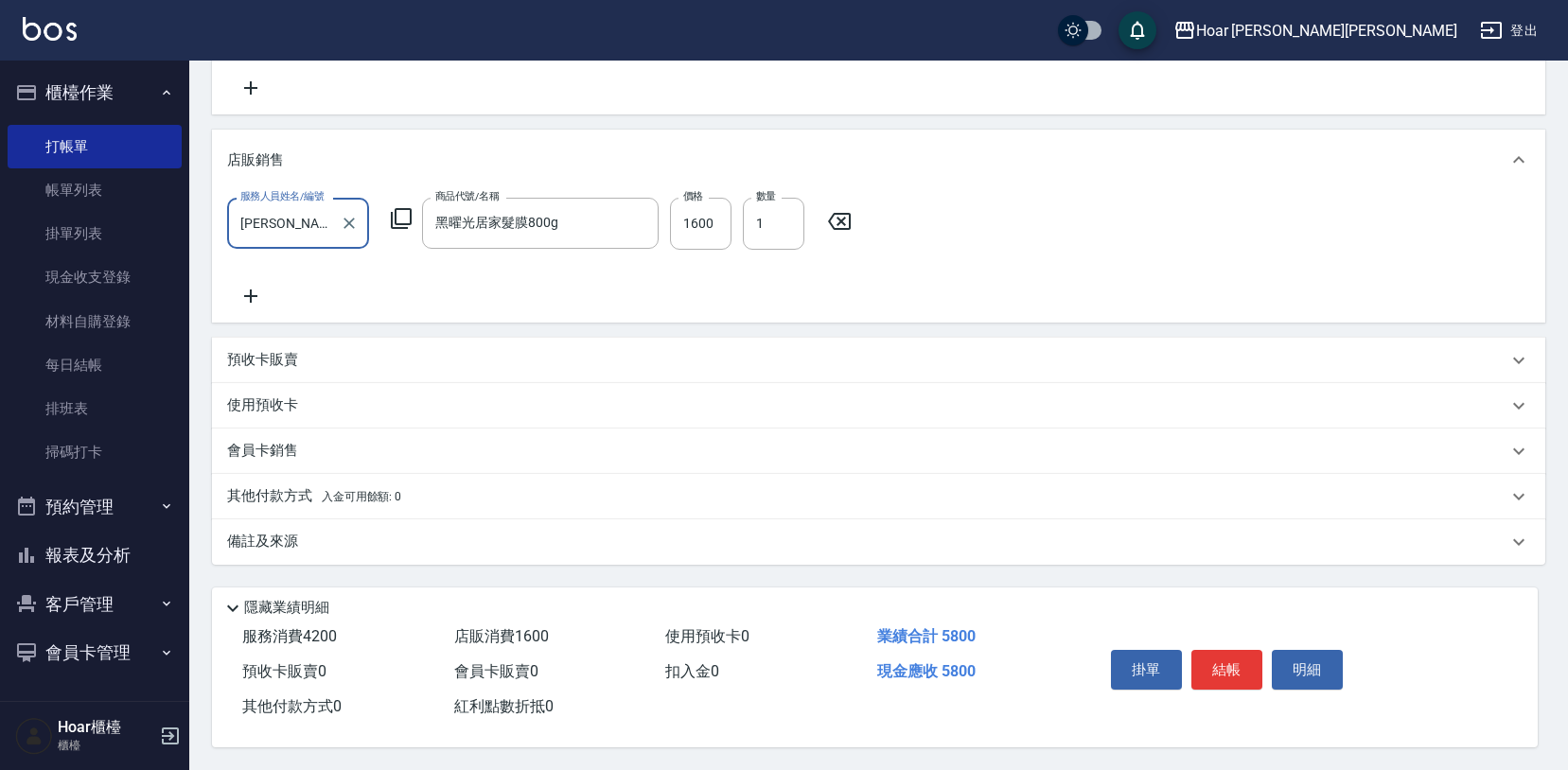
click at [286, 486] on p "其他付款方式 入金可用餘額: 0" at bounding box center [314, 496] width 174 height 21
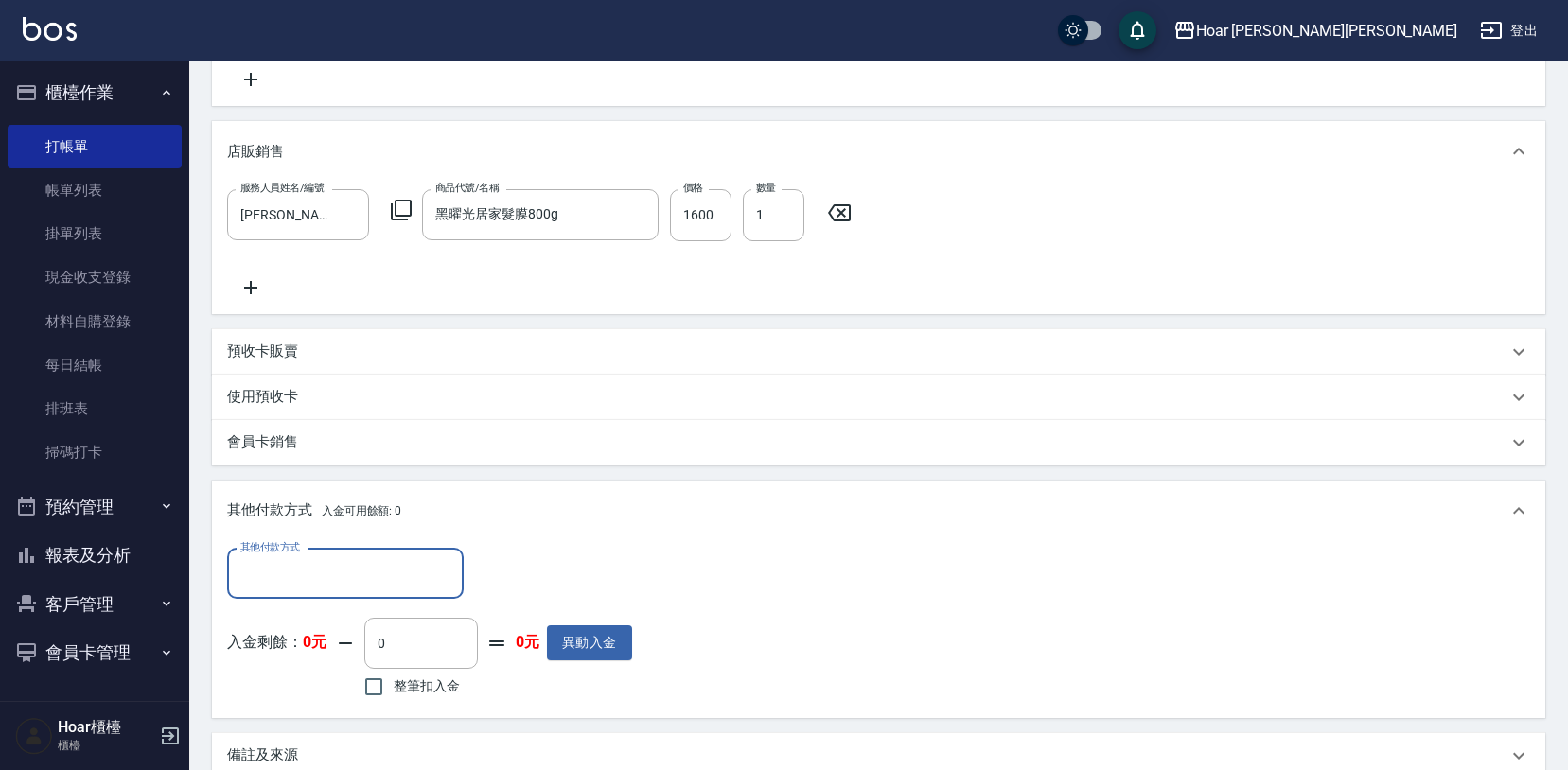
scroll to position [0, 0]
click at [287, 560] on input "其他付款方式" at bounding box center [344, 573] width 219 height 33
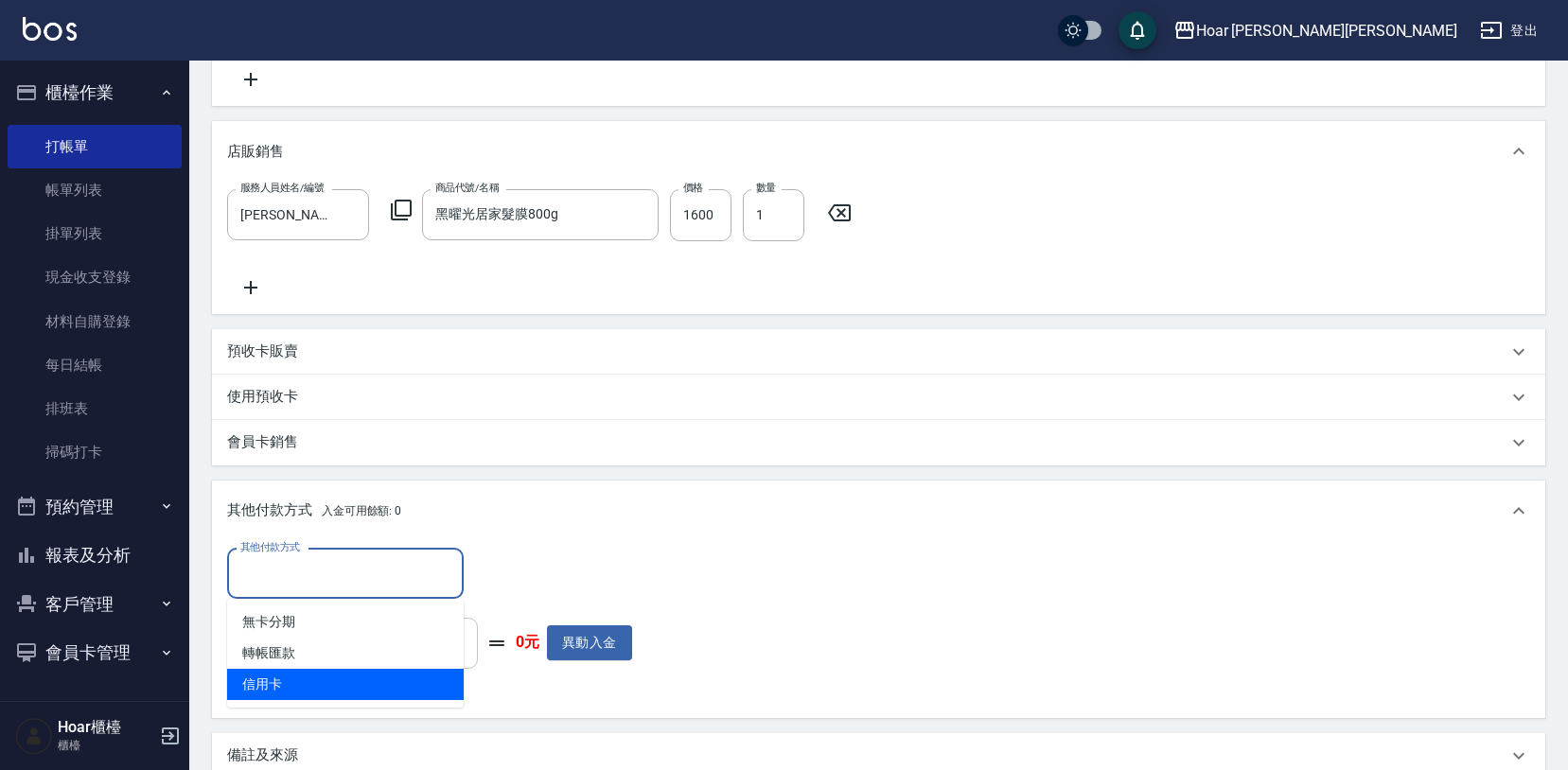
drag, startPoint x: 269, startPoint y: 685, endPoint x: 374, endPoint y: 625, distance: 120.9
click at [270, 680] on span "信用卡" at bounding box center [345, 684] width 236 height 31
type input "信用卡"
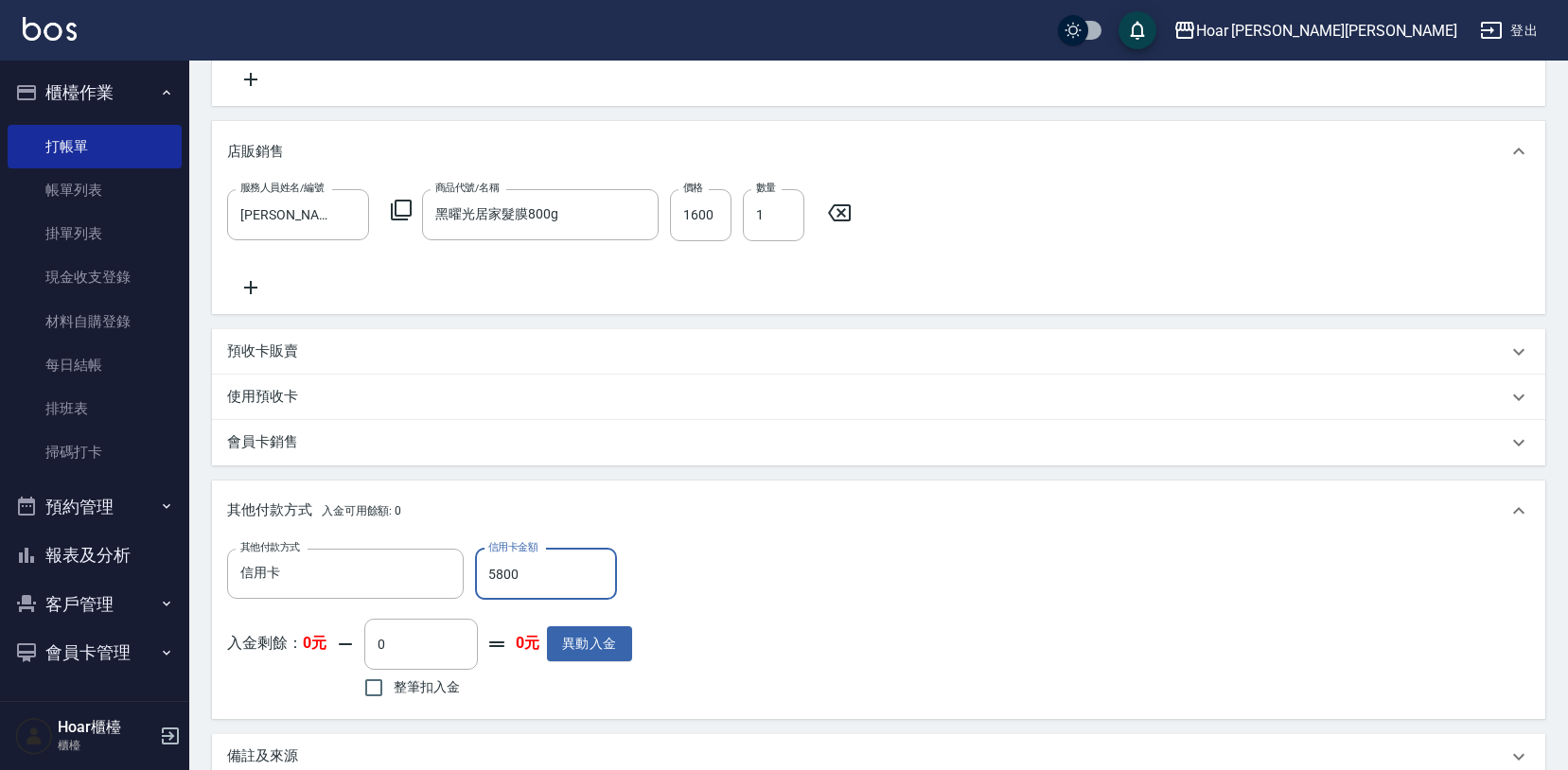
type input "5800"
click at [952, 623] on div "其他付款方式 信用卡 其他付款方式 信用卡金額 5800 信用卡金額 入金剩餘： 0元 0 ​ 整筆扣入金 0元 異動入金" at bounding box center [878, 626] width 1302 height 155
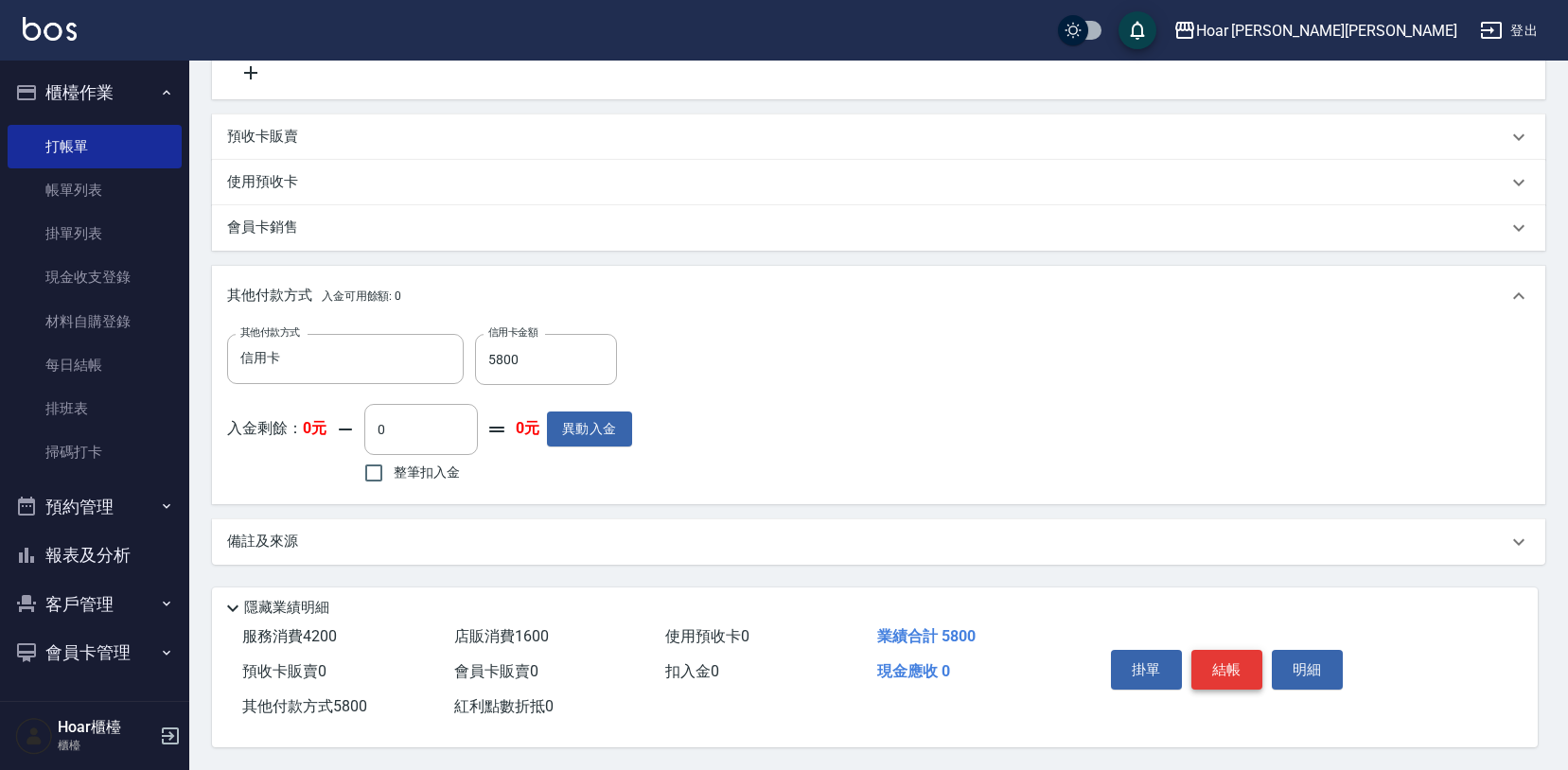
click at [1222, 664] on button "結帳" at bounding box center [1227, 670] width 71 height 39
